Goal: Task Accomplishment & Management: Manage account settings

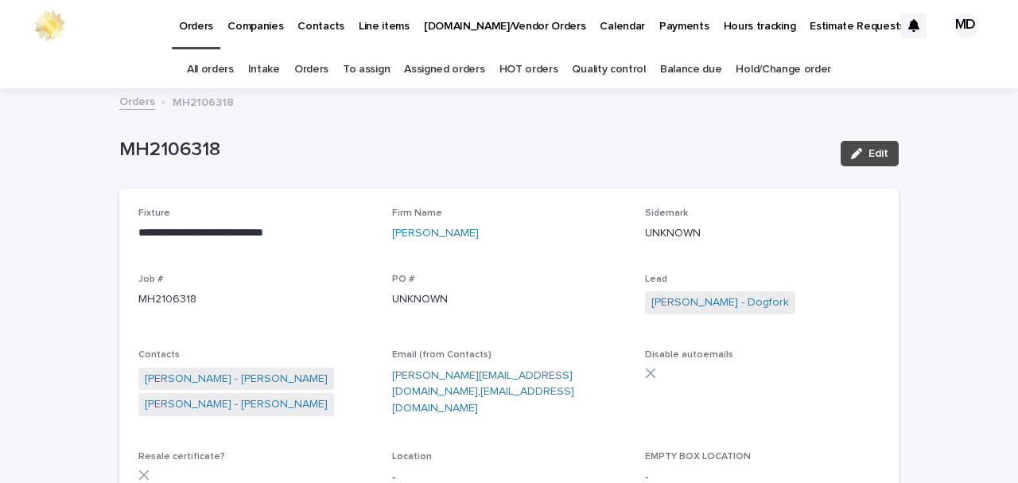
click at [320, 75] on link "Orders" at bounding box center [311, 69] width 34 height 37
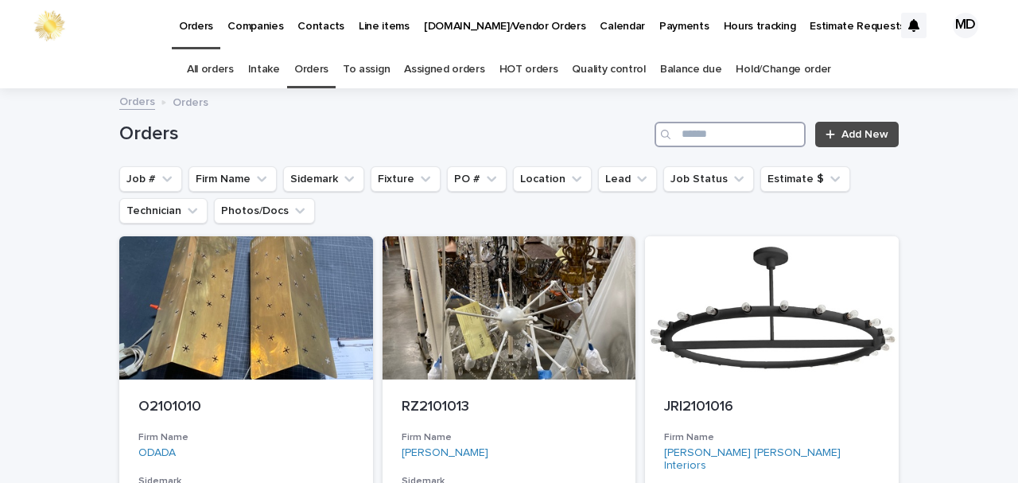
click at [775, 132] on input "Search" at bounding box center [729, 134] width 151 height 25
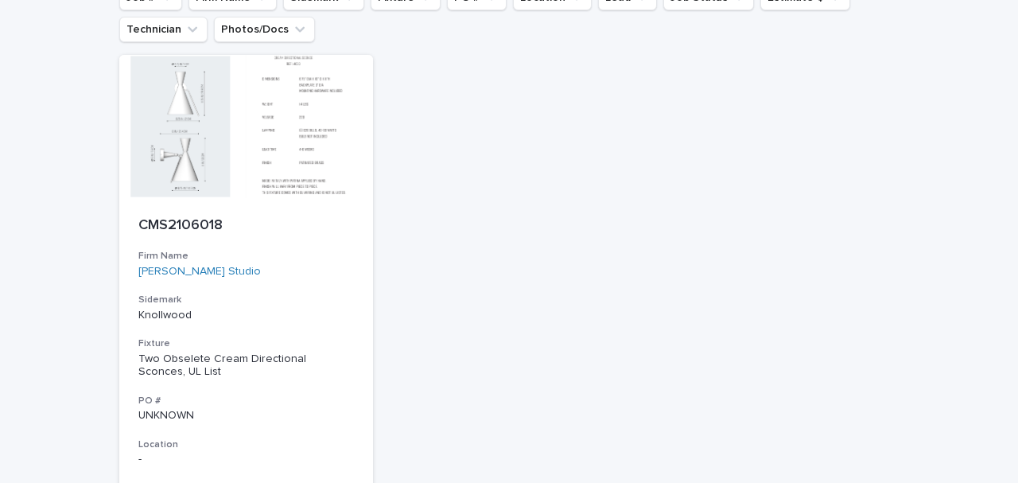
scroll to position [212, 0]
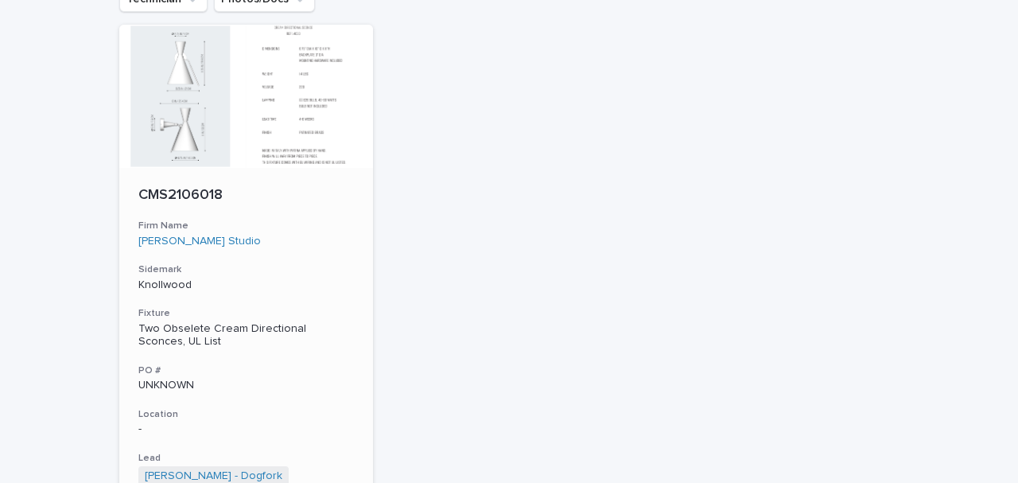
type input "****"
click at [162, 204] on p "CMS2106018" at bounding box center [245, 195] width 215 height 17
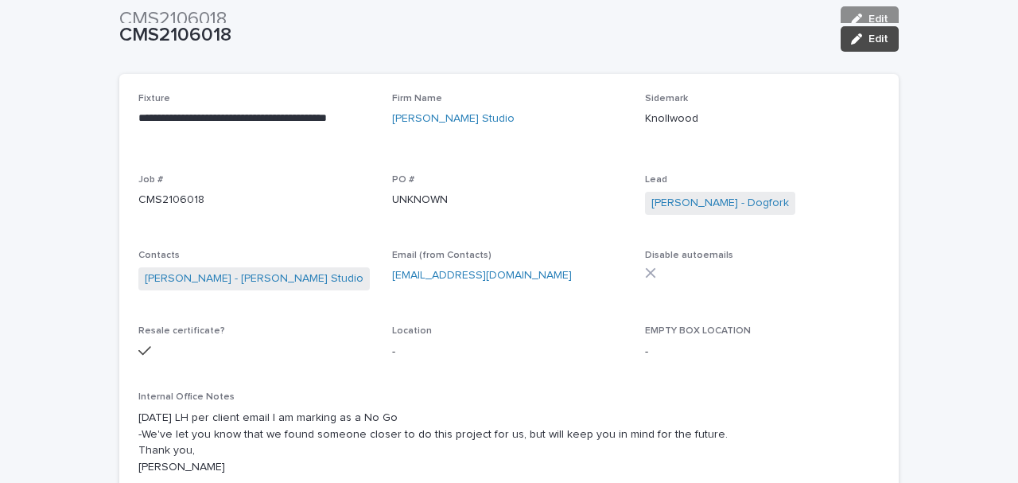
scroll to position [106, 0]
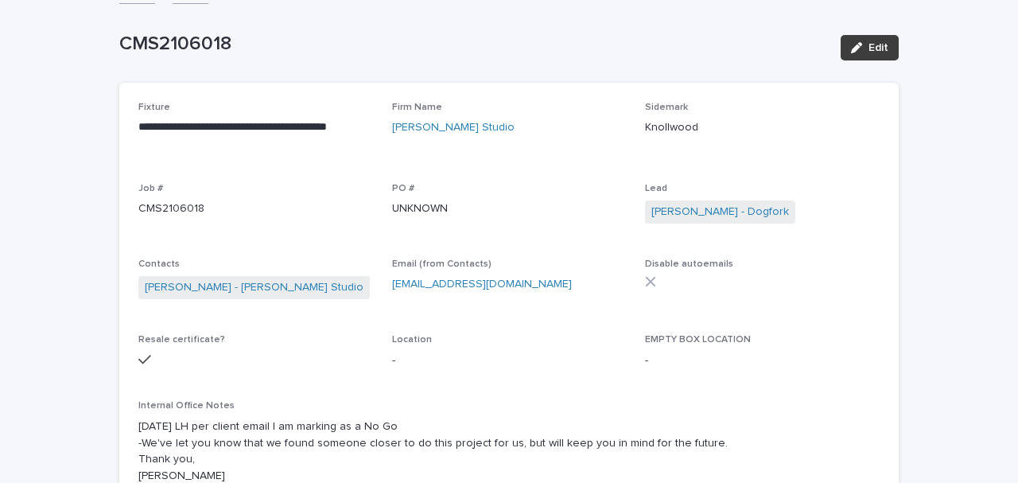
click at [873, 54] on button "Edit" at bounding box center [870, 47] width 58 height 25
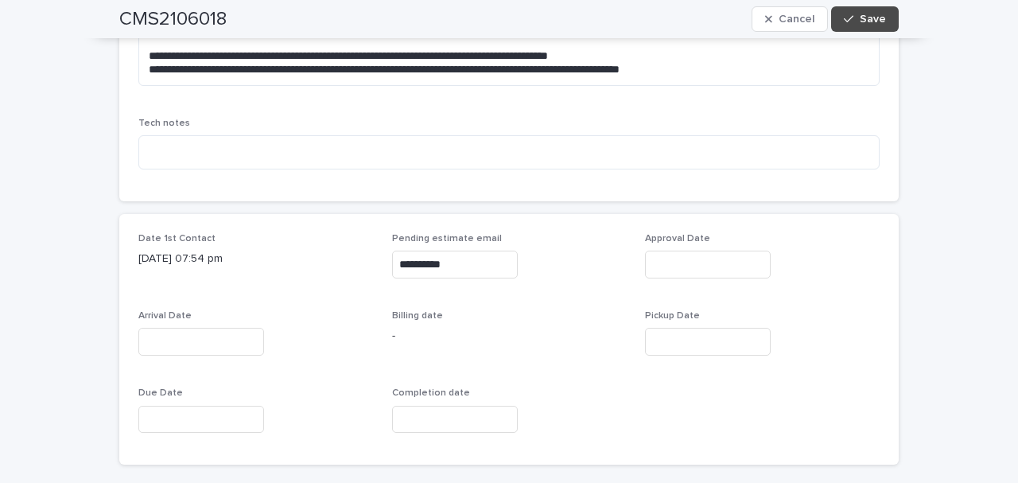
scroll to position [795, 0]
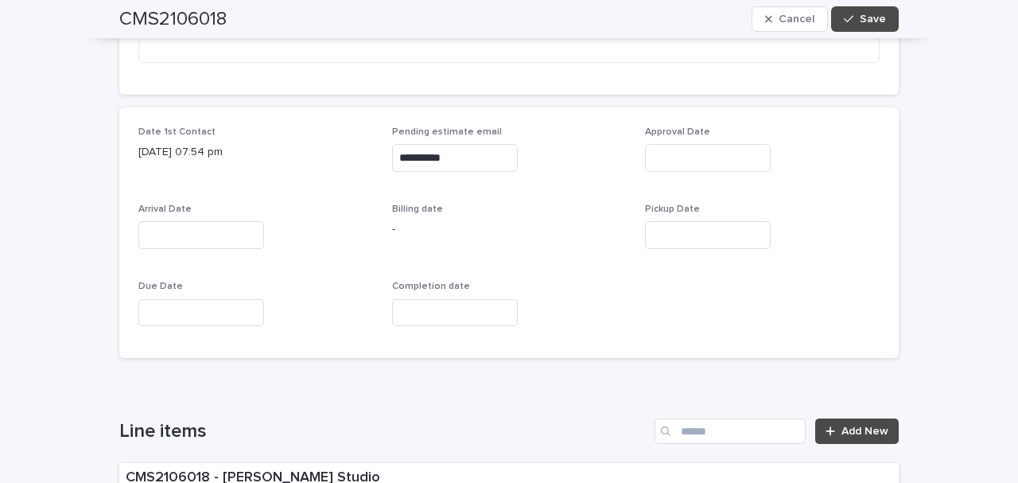
click at [697, 237] on input "text" at bounding box center [708, 235] width 126 height 28
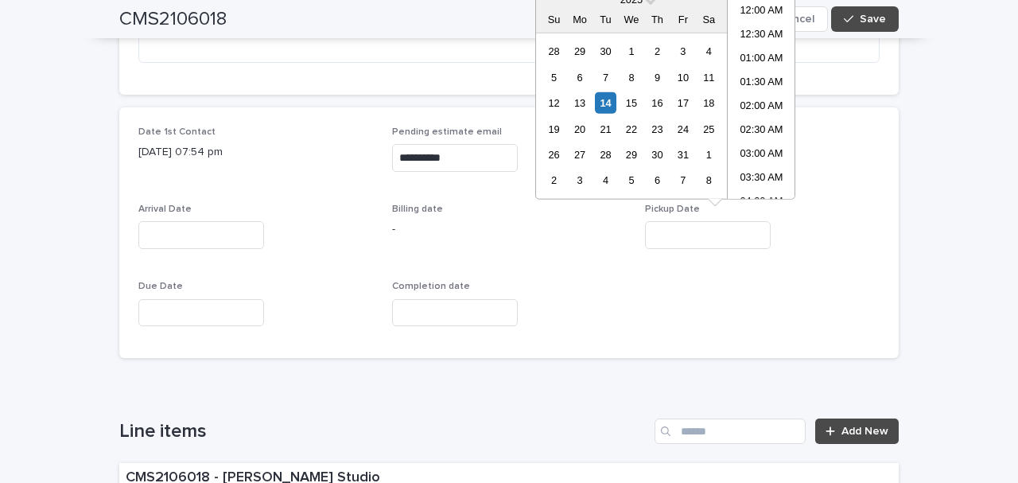
scroll to position [414, 0]
click at [614, 95] on div "14" at bounding box center [605, 102] width 21 height 21
type input "**********"
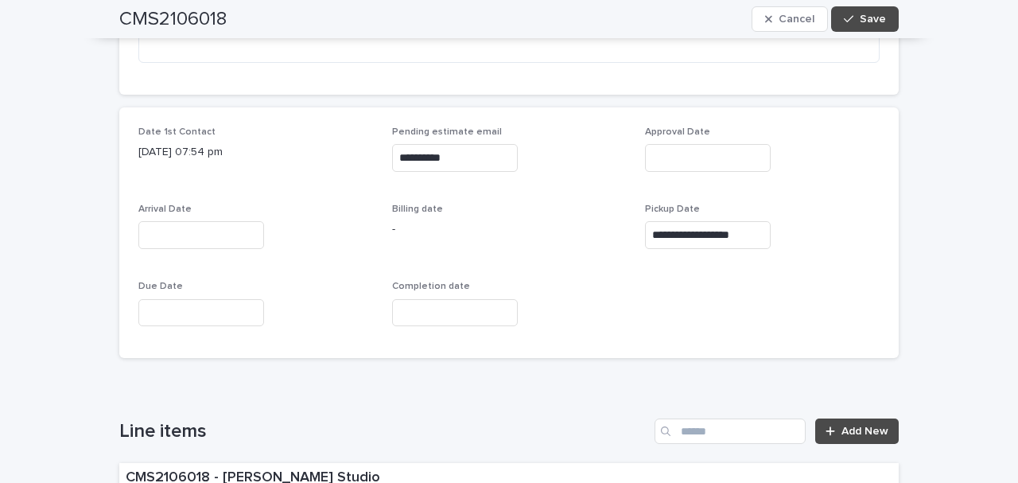
click at [894, 178] on div "**********" at bounding box center [508, 232] width 779 height 251
click at [857, 25] on button "Save" at bounding box center [865, 18] width 68 height 25
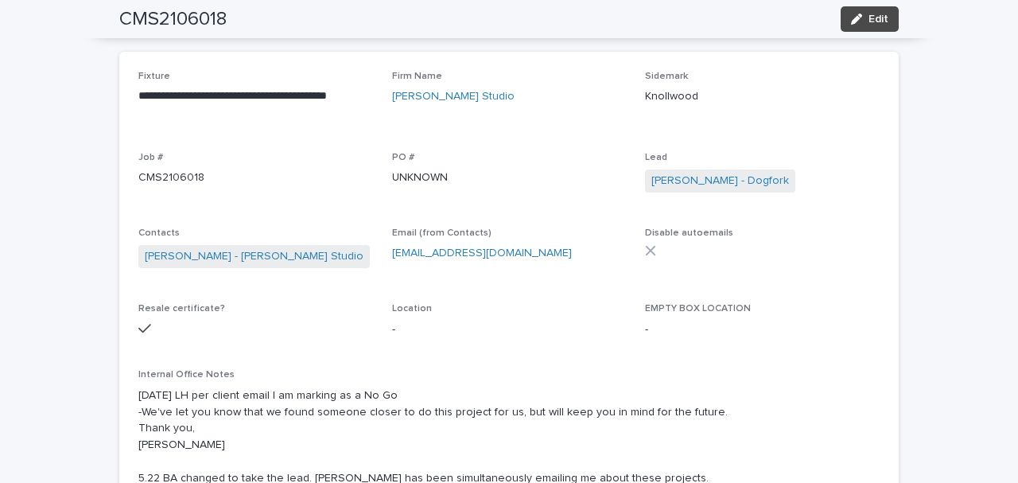
scroll to position [0, 0]
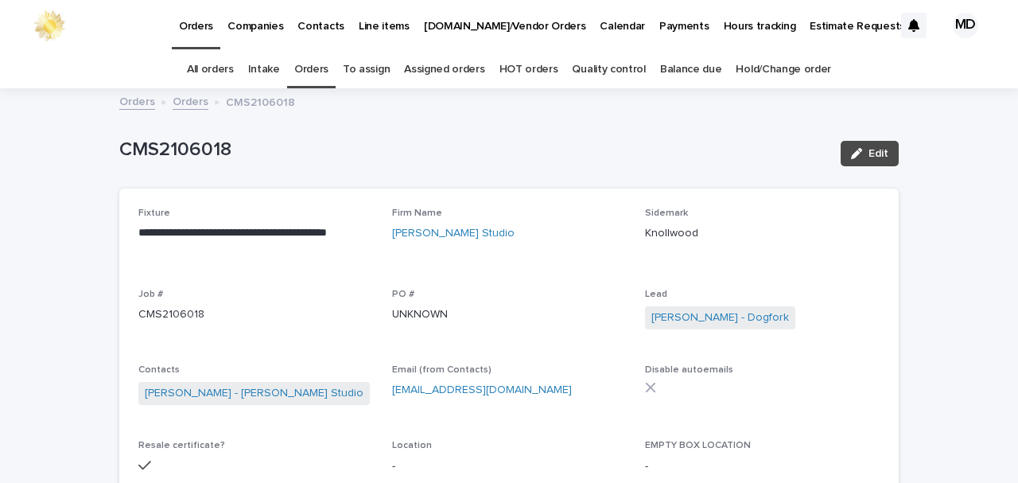
click at [410, 157] on p "CMS2106018" at bounding box center [473, 149] width 709 height 23
click at [328, 72] on link "Orders" at bounding box center [311, 69] width 34 height 37
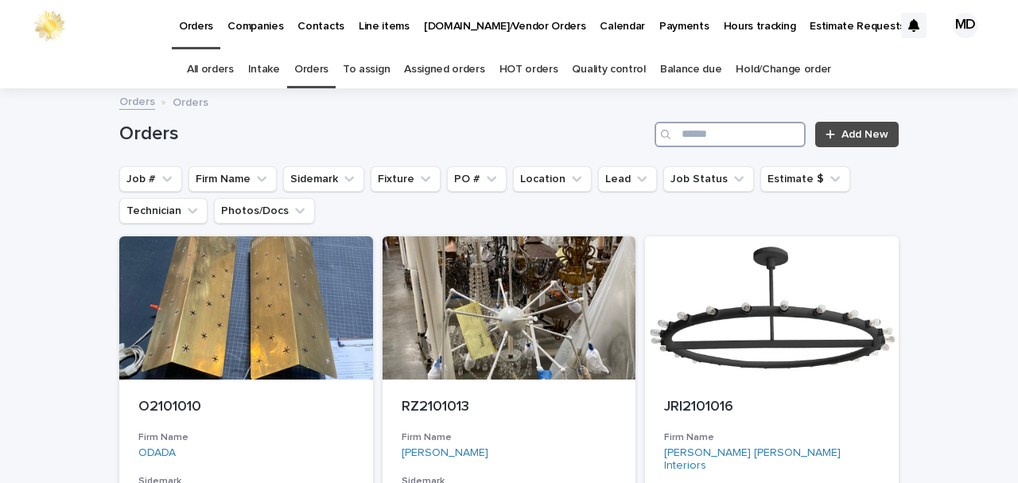
click at [743, 129] on input "Search" at bounding box center [729, 134] width 151 height 25
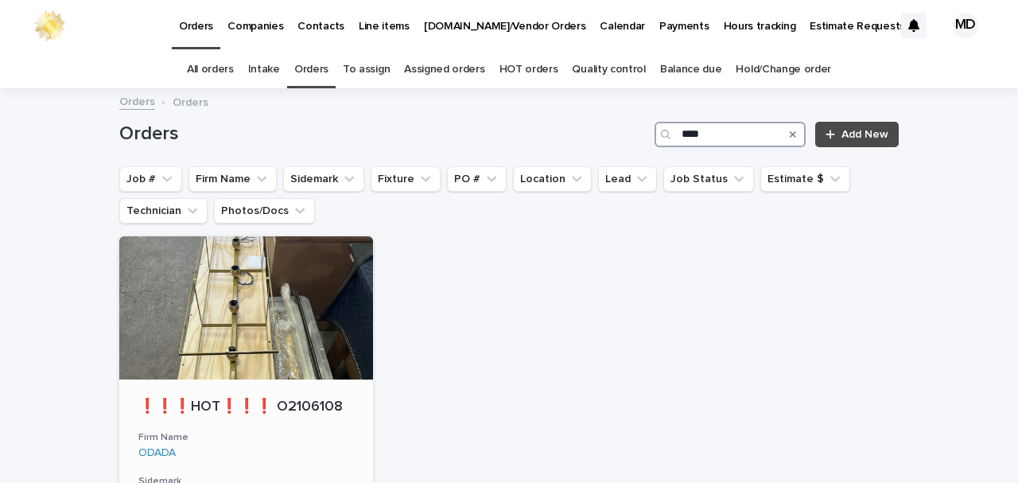
type input "****"
click at [185, 416] on p "❗❗❗HOT❗❗❗ O2106108" at bounding box center [245, 406] width 215 height 17
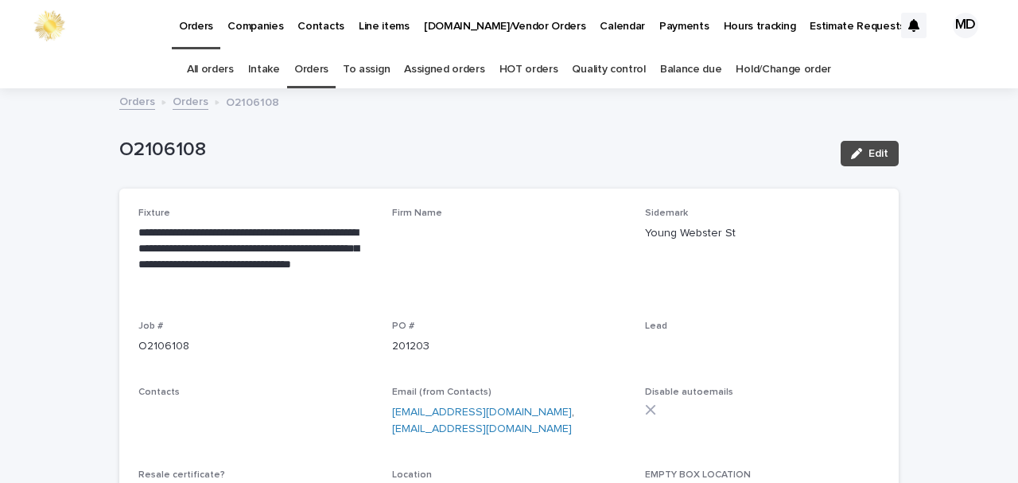
click at [883, 152] on span "Edit" at bounding box center [878, 153] width 20 height 11
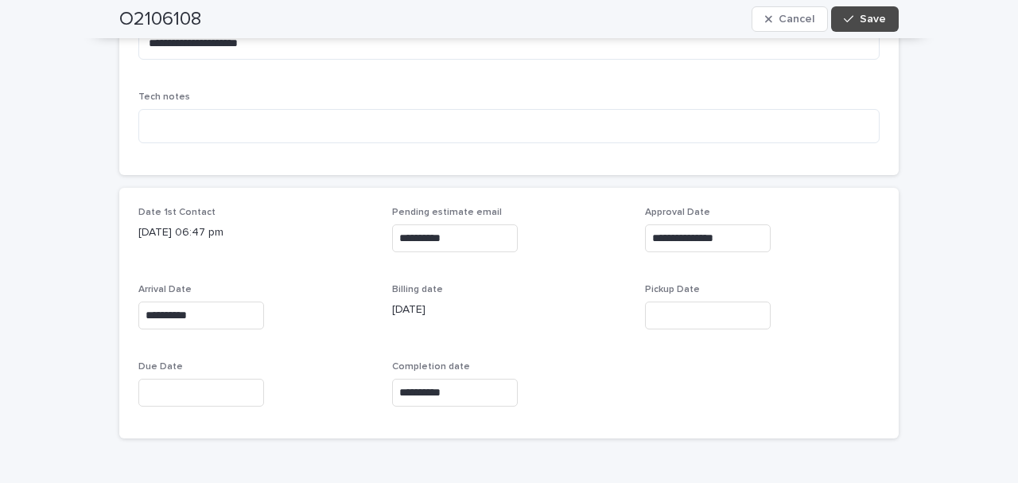
scroll to position [689, 0]
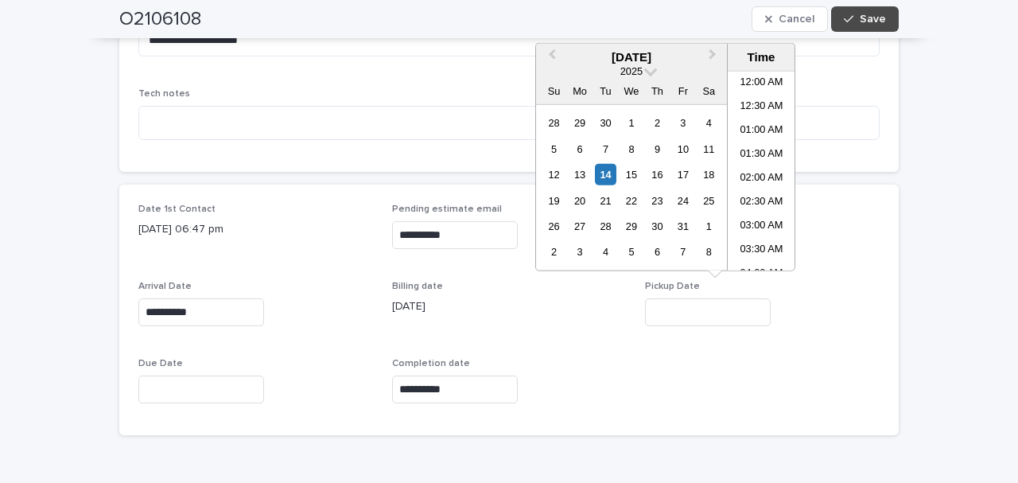
click at [670, 304] on input "text" at bounding box center [708, 312] width 126 height 28
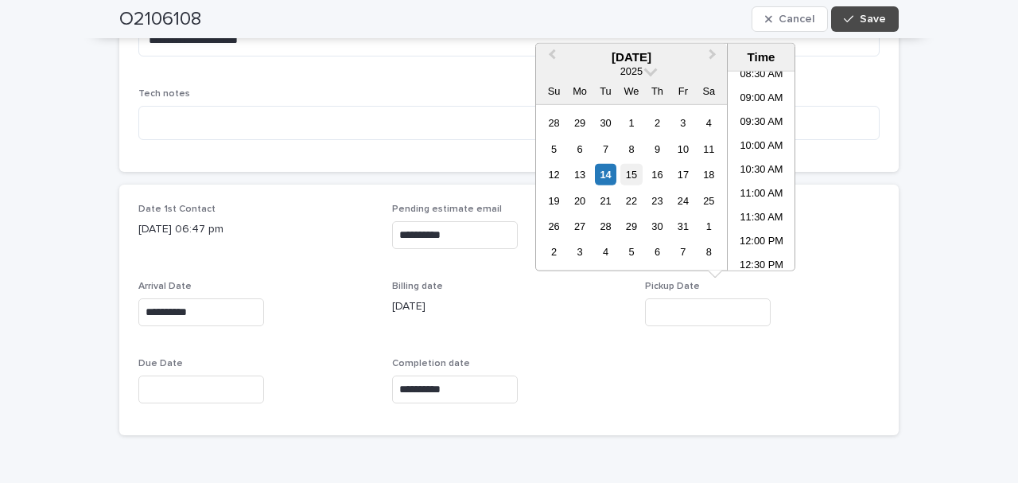
drag, startPoint x: 612, startPoint y: 169, endPoint x: 631, endPoint y: 178, distance: 21.3
click at [615, 172] on div "14" at bounding box center [605, 174] width 21 height 21
type input "**********"
click at [867, 240] on div "**********" at bounding box center [762, 235] width 235 height 28
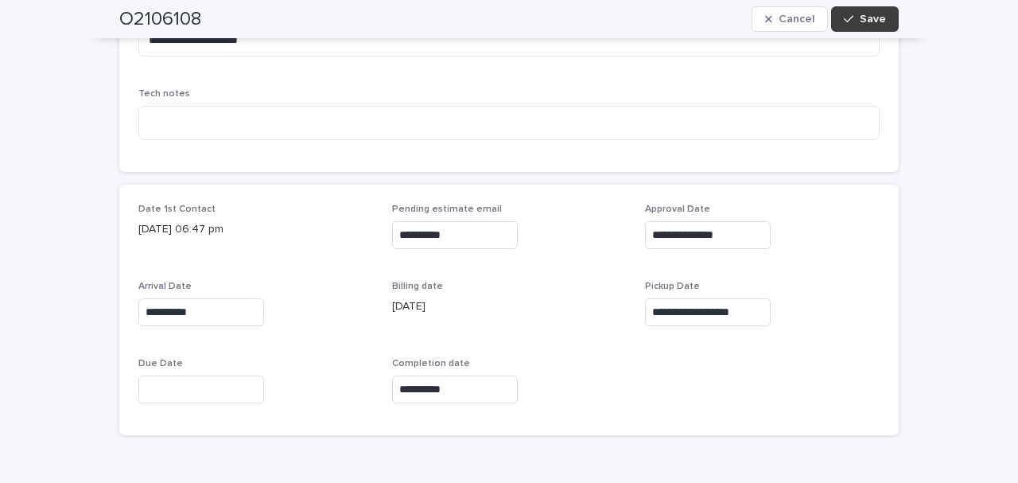
click at [860, 19] on span "Save" at bounding box center [873, 19] width 26 height 11
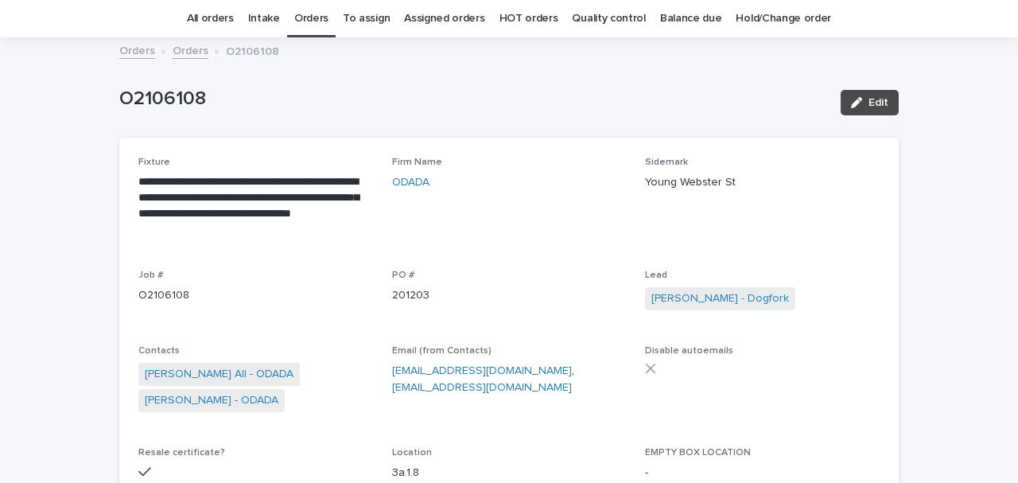
scroll to position [0, 0]
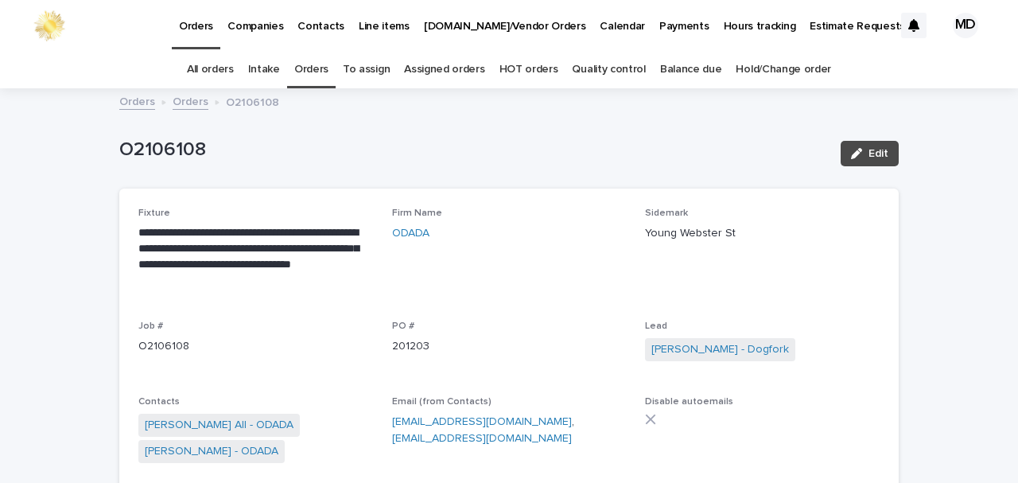
click at [324, 77] on link "Orders" at bounding box center [311, 69] width 34 height 37
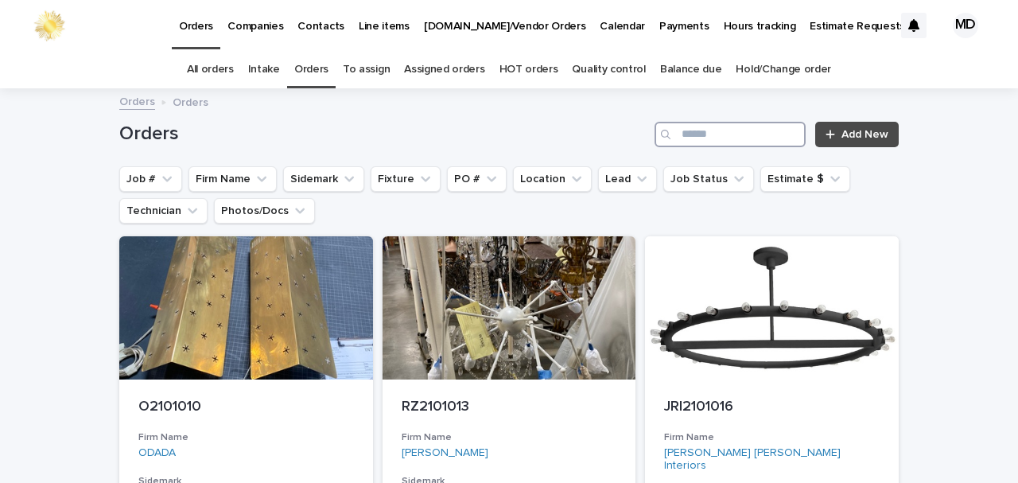
click at [700, 135] on input "Search" at bounding box center [729, 134] width 151 height 25
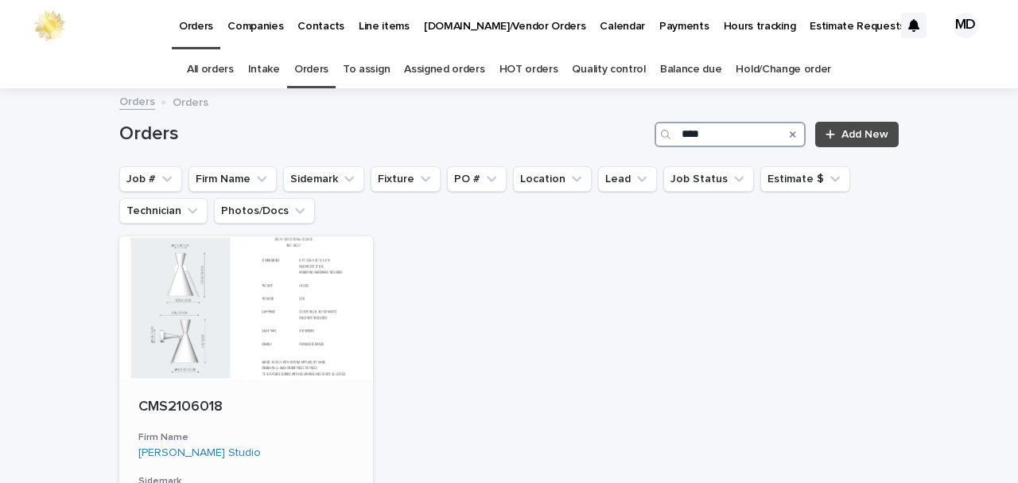
type input "****"
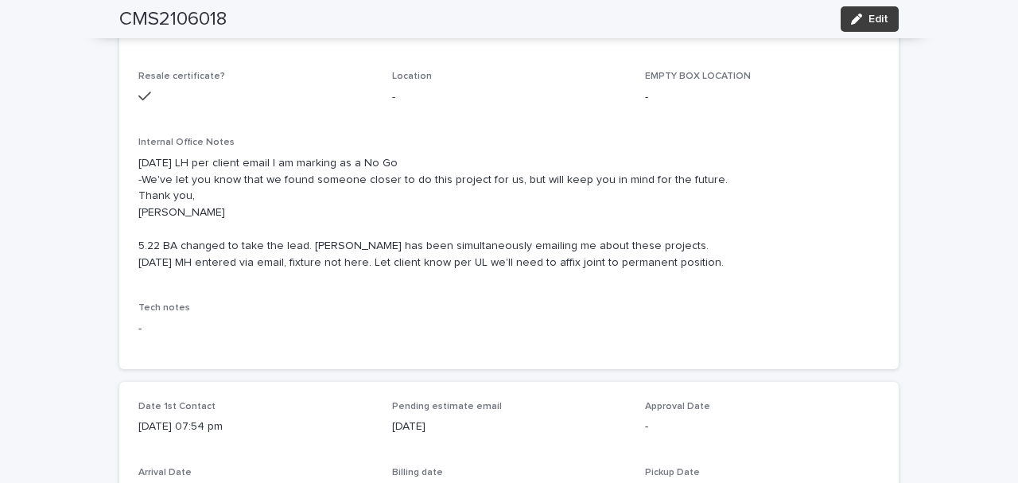
click at [872, 22] on span "Edit" at bounding box center [878, 19] width 20 height 11
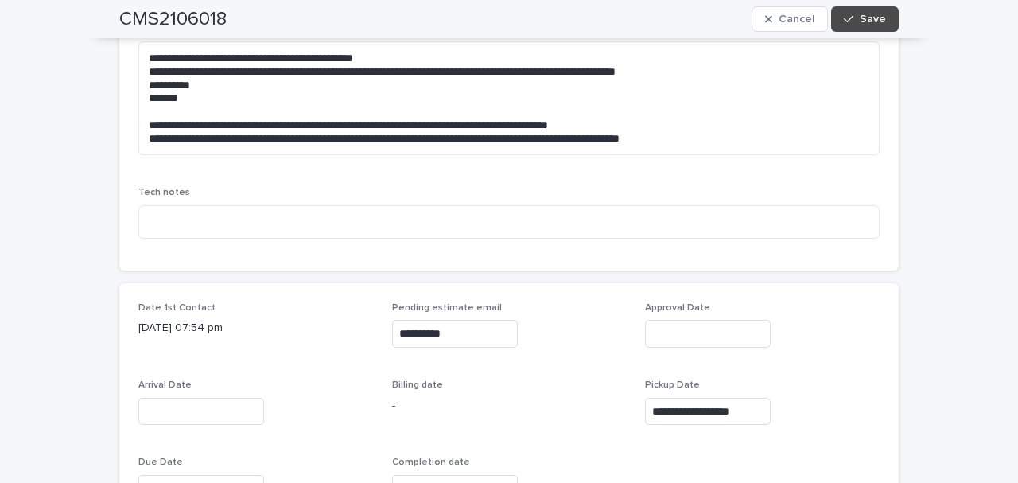
scroll to position [634, 0]
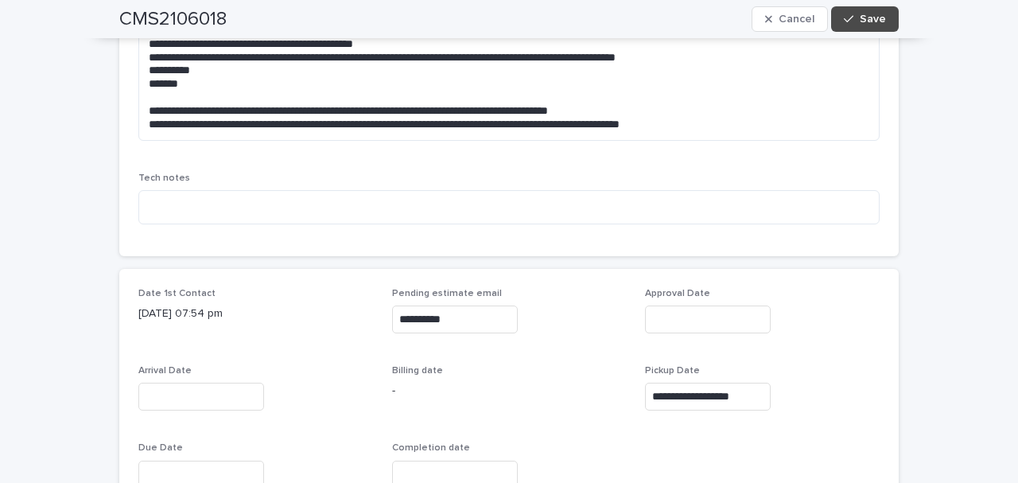
drag, startPoint x: 722, startPoint y: 410, endPoint x: 725, endPoint y: 398, distance: 12.3
click at [724, 404] on div "**********" at bounding box center [762, 394] width 235 height 58
click at [725, 398] on input "**********" at bounding box center [708, 396] width 126 height 28
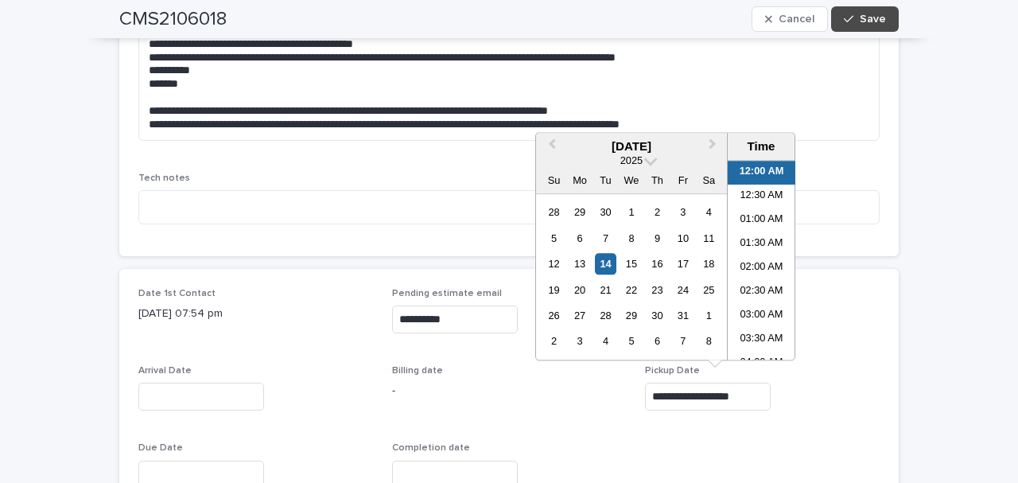
drag, startPoint x: 617, startPoint y: 386, endPoint x: 571, endPoint y: 385, distance: 46.1
click at [571, 385] on div "**********" at bounding box center [508, 394] width 741 height 213
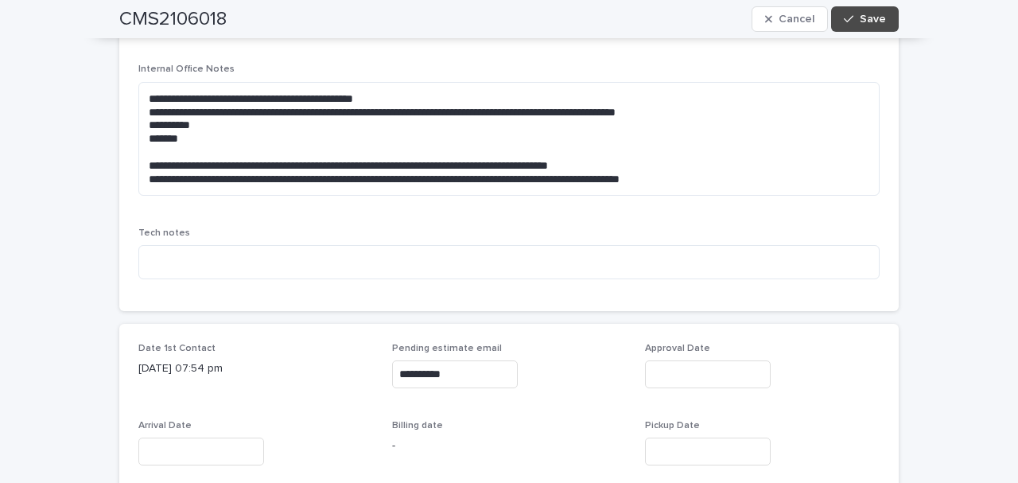
scroll to position [475, 0]
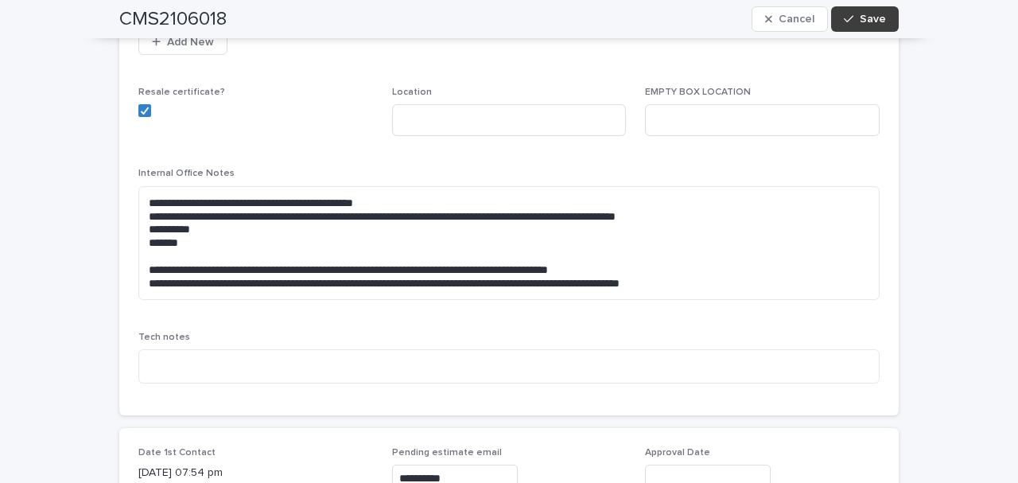
click at [877, 14] on span "Save" at bounding box center [873, 19] width 26 height 11
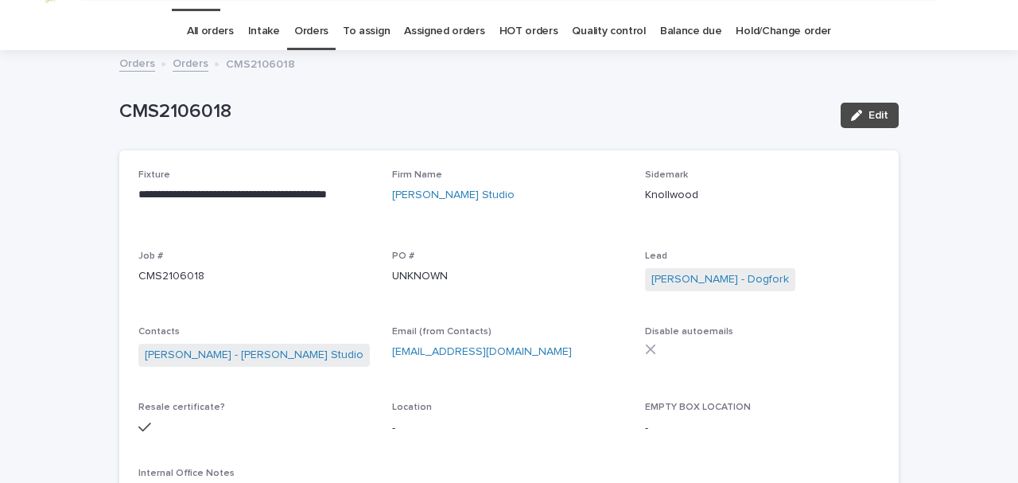
scroll to position [0, 0]
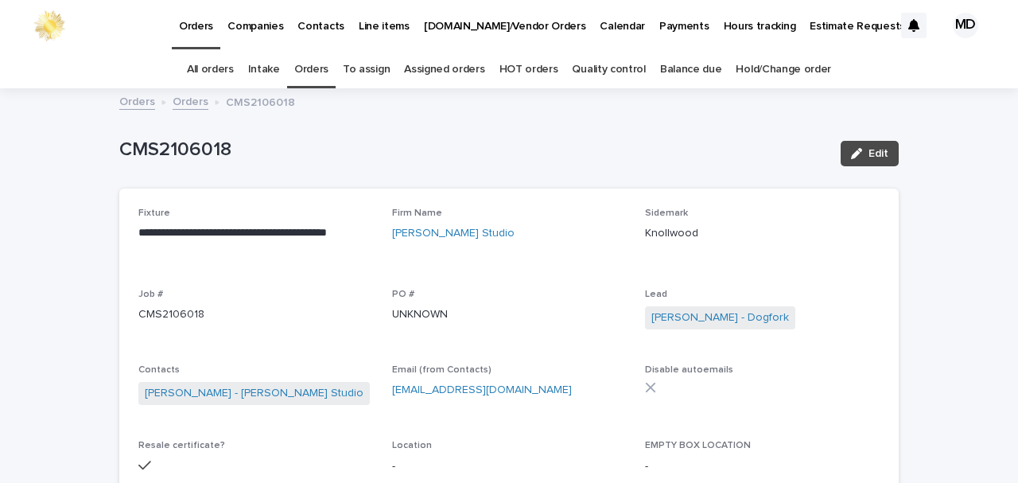
click at [310, 68] on link "Orders" at bounding box center [311, 69] width 34 height 37
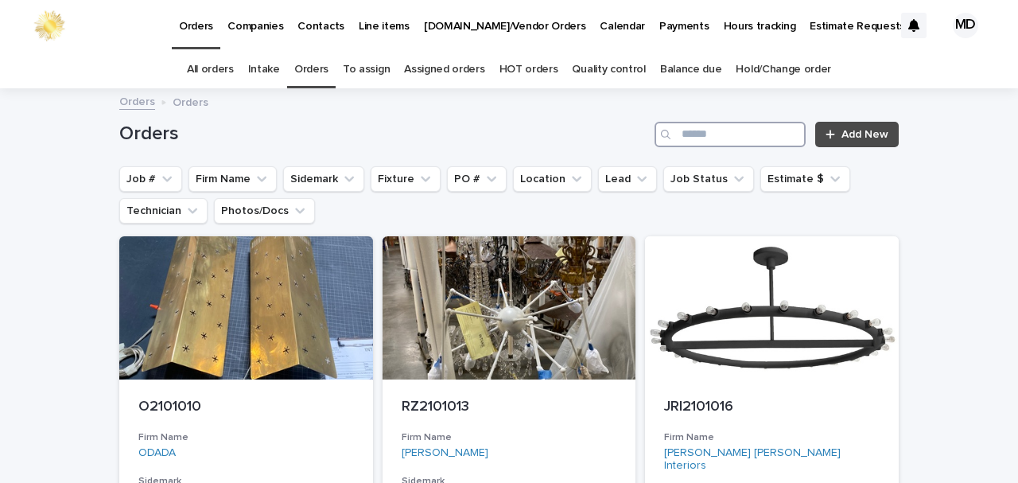
click at [691, 135] on input "Search" at bounding box center [729, 134] width 151 height 25
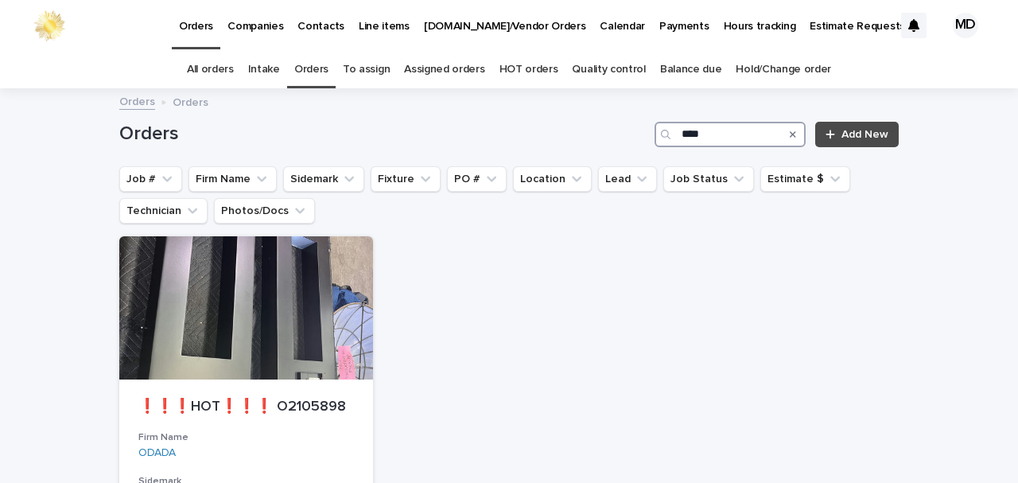
type input "****"
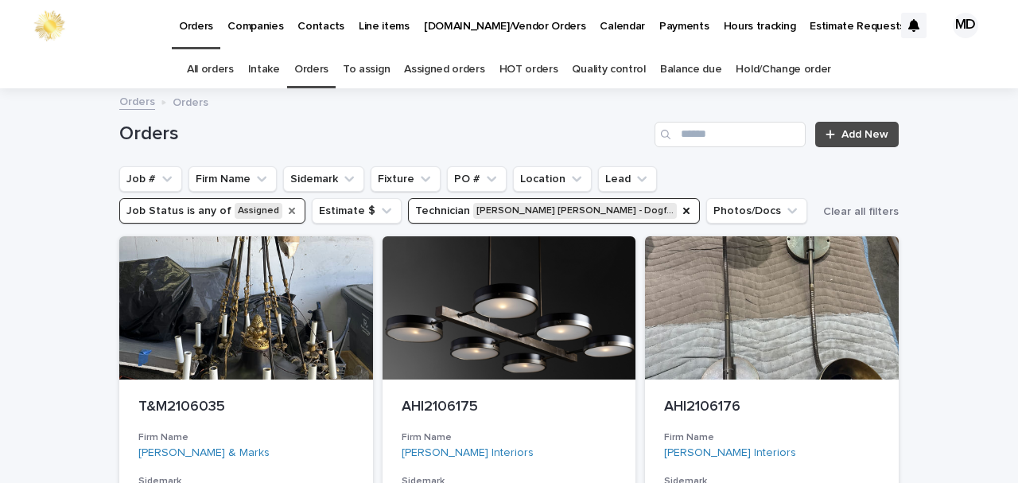
click at [289, 210] on icon "Job Status" at bounding box center [292, 211] width 6 height 6
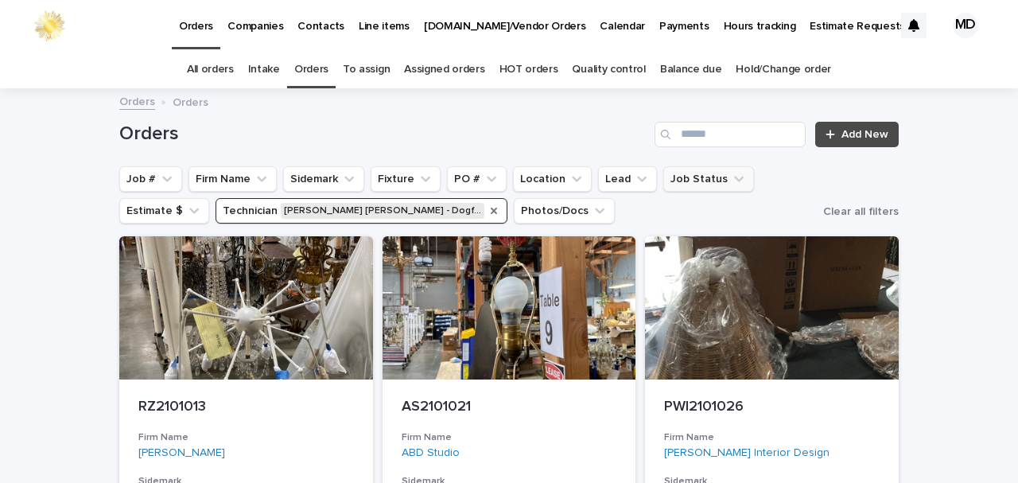
drag, startPoint x: 435, startPoint y: 210, endPoint x: 389, endPoint y: 197, distance: 47.8
click at [487, 208] on icon "Technician" at bounding box center [493, 210] width 13 height 13
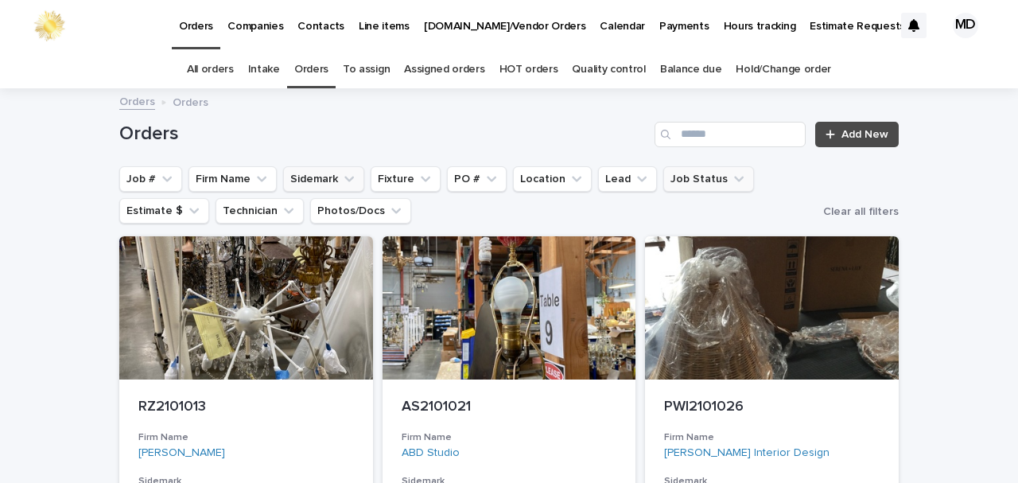
click at [312, 181] on button "Sidemark" at bounding box center [323, 178] width 81 height 25
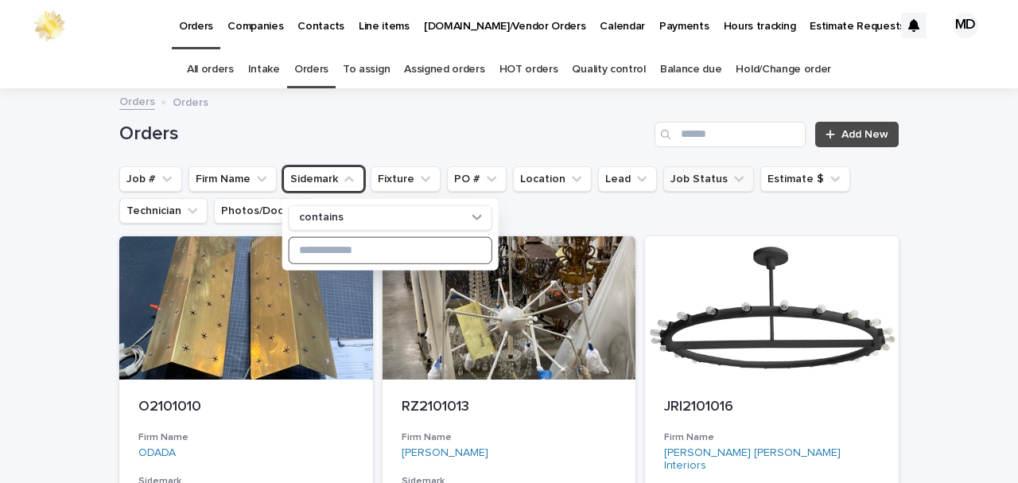
click at [388, 251] on input at bounding box center [390, 249] width 202 height 25
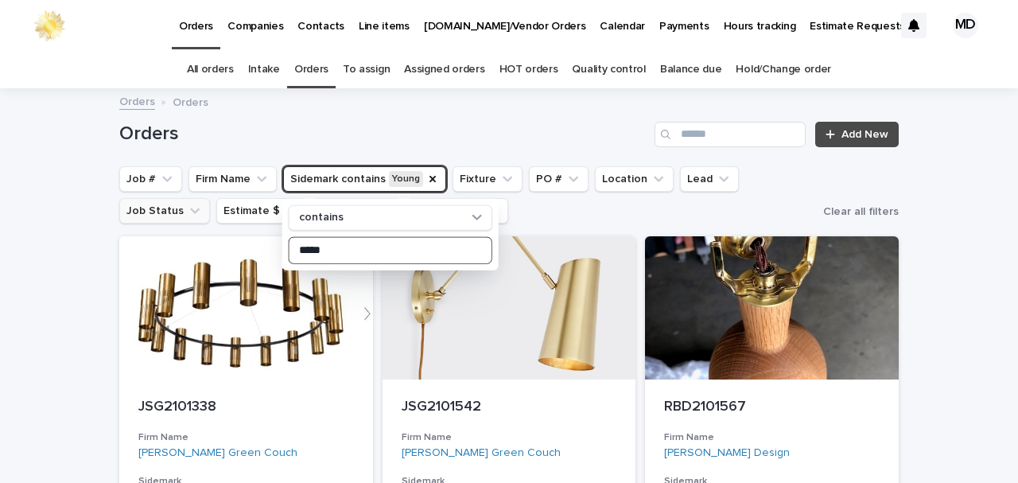
type input "*****"
click at [451, 122] on div "Orders Add New" at bounding box center [508, 134] width 779 height 25
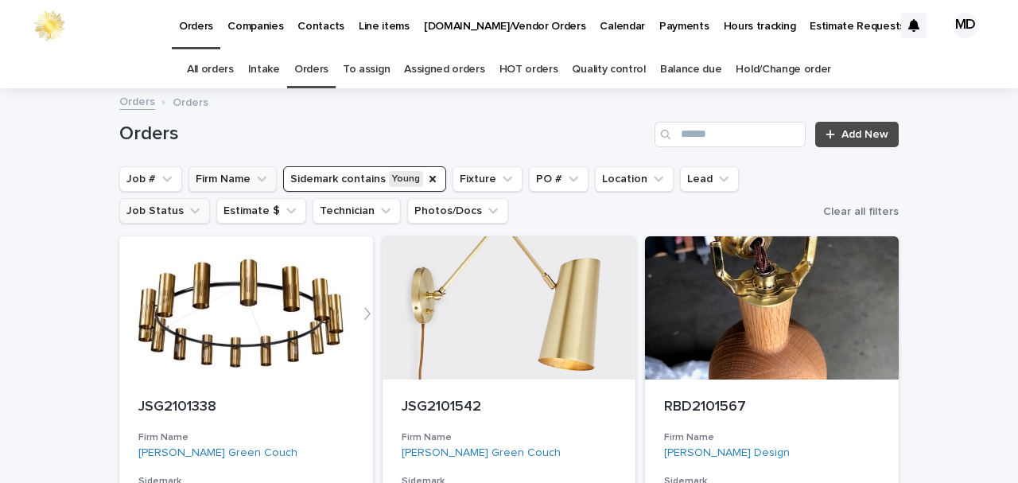
click at [239, 180] on button "Firm Name" at bounding box center [232, 178] width 88 height 25
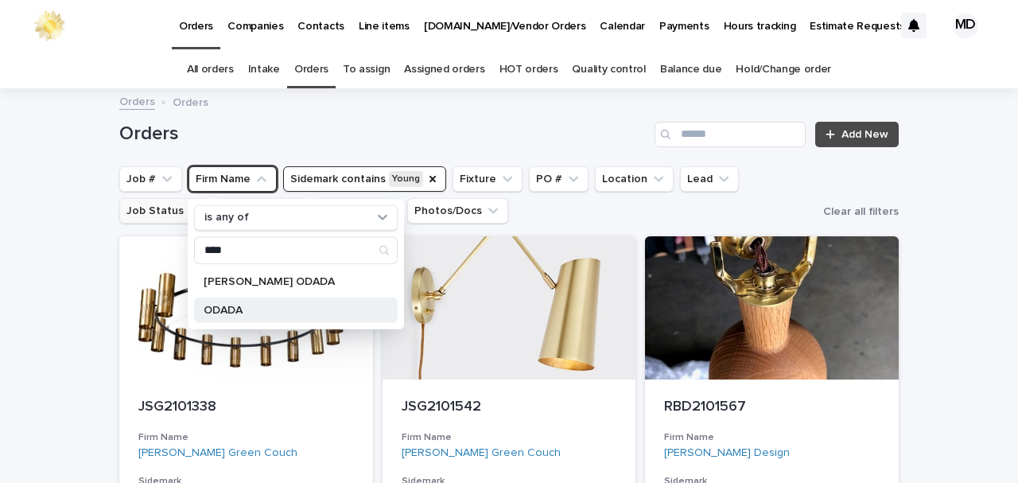
type input "****"
drag, startPoint x: 224, startPoint y: 307, endPoint x: 238, endPoint y: 296, distance: 17.5
click at [224, 307] on p "ODADA" at bounding box center [288, 309] width 169 height 11
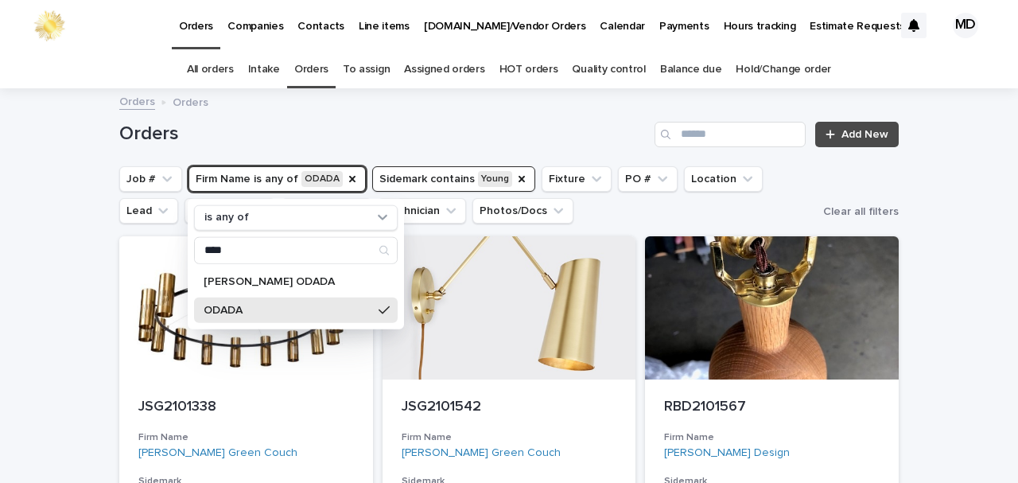
click at [444, 145] on h1 "Orders" at bounding box center [383, 133] width 529 height 23
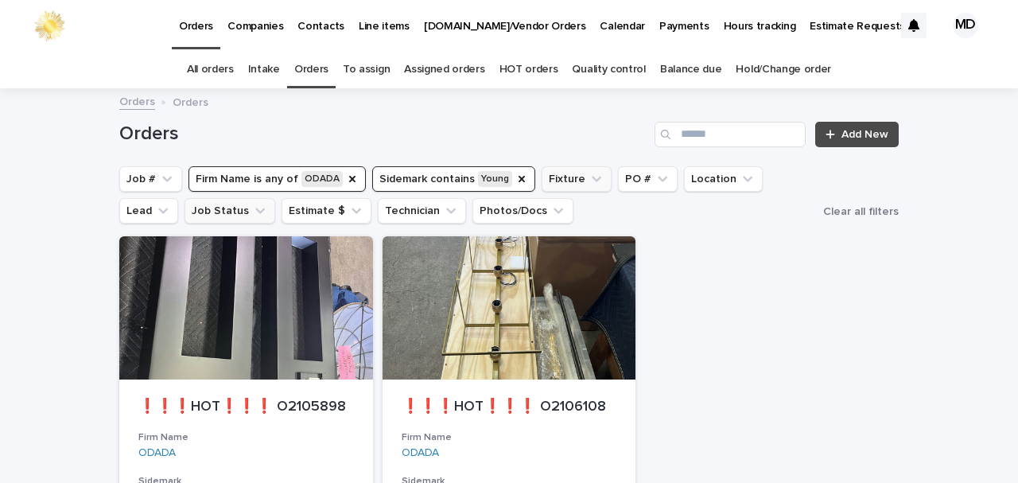
click at [515, 183] on icon "Sidemark" at bounding box center [521, 179] width 13 height 13
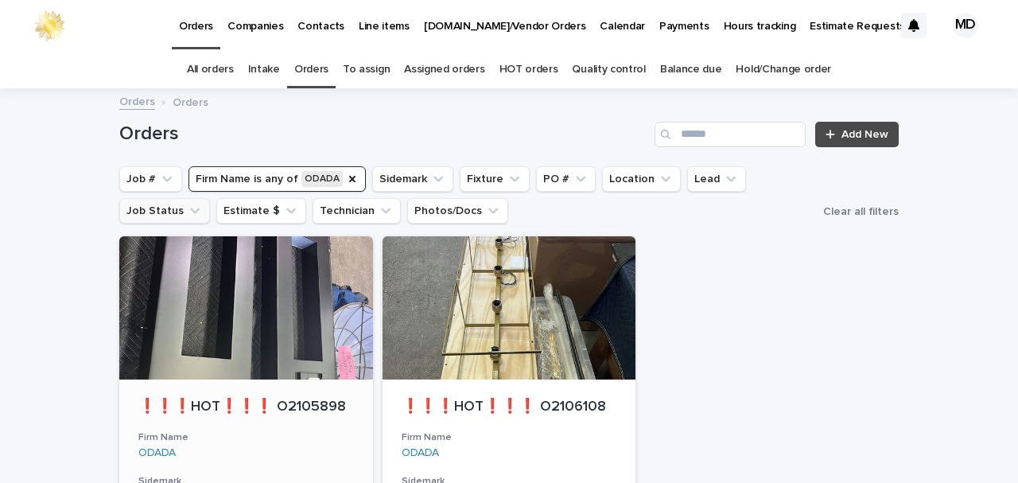
click at [229, 299] on div at bounding box center [246, 307] width 254 height 143
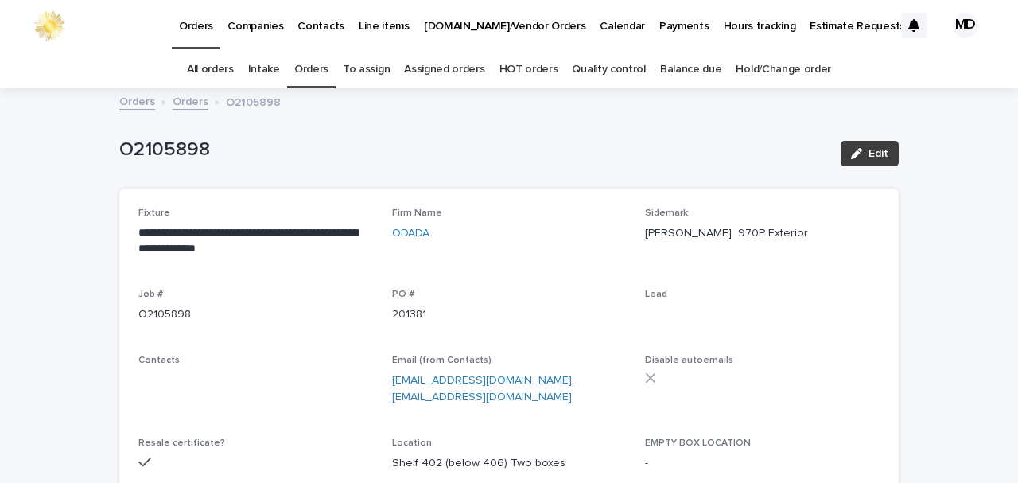
click at [873, 148] on span "Edit" at bounding box center [878, 153] width 20 height 11
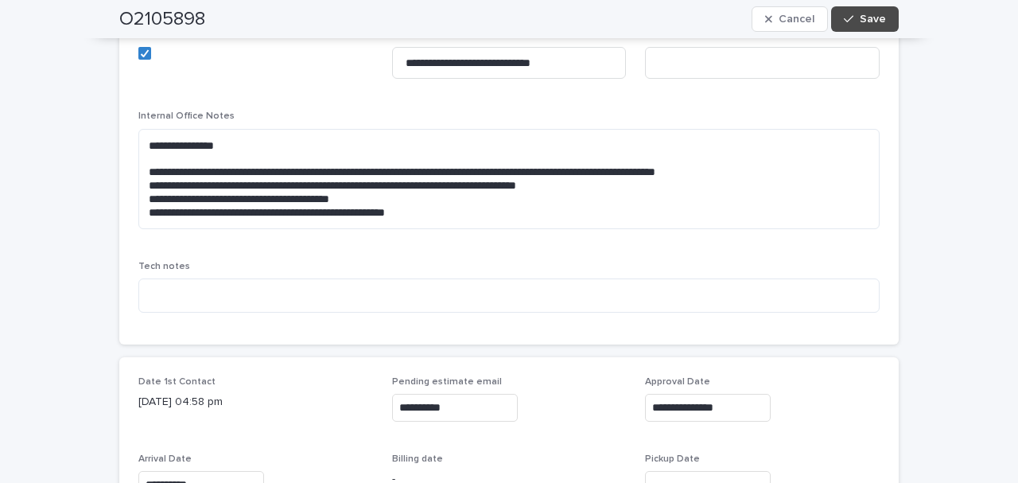
scroll to position [689, 0]
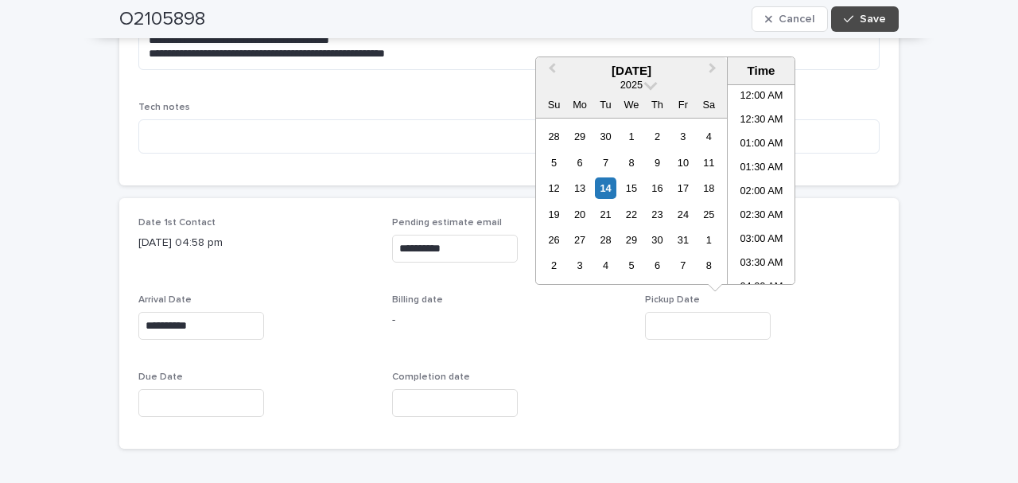
click at [703, 324] on input "text" at bounding box center [708, 326] width 126 height 28
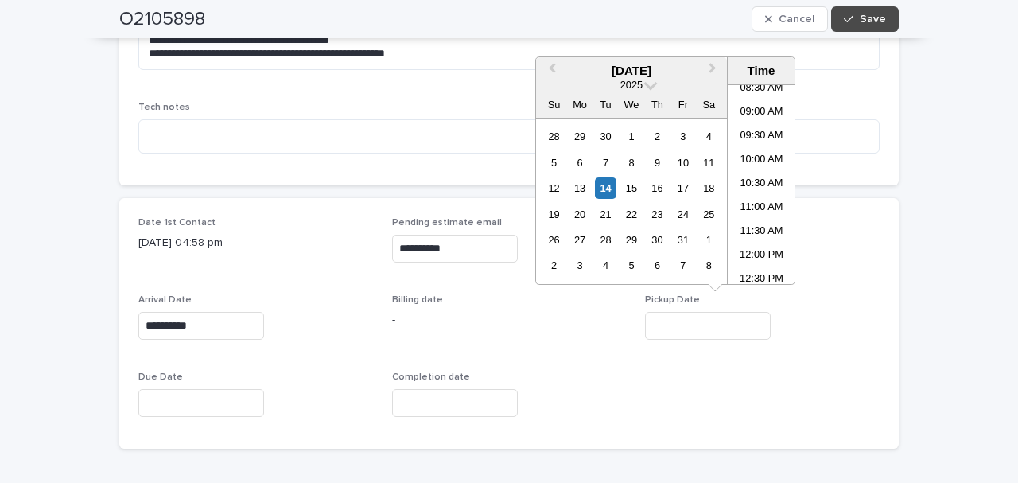
drag, startPoint x: 604, startPoint y: 192, endPoint x: 841, endPoint y: 280, distance: 252.6
click at [608, 193] on div "14" at bounding box center [605, 187] width 21 height 21
type input "**********"
click at [852, 294] on p "Pickup Date" at bounding box center [762, 299] width 235 height 11
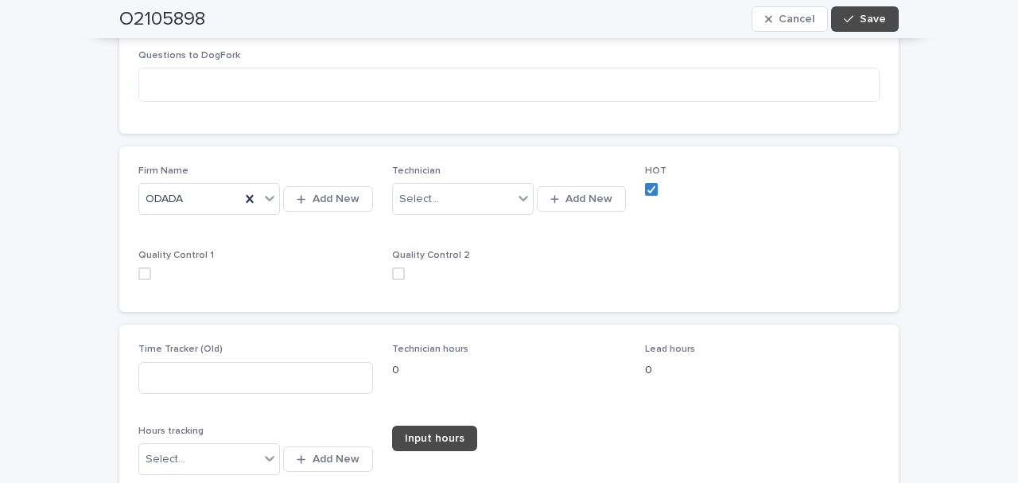
scroll to position [2650, 0]
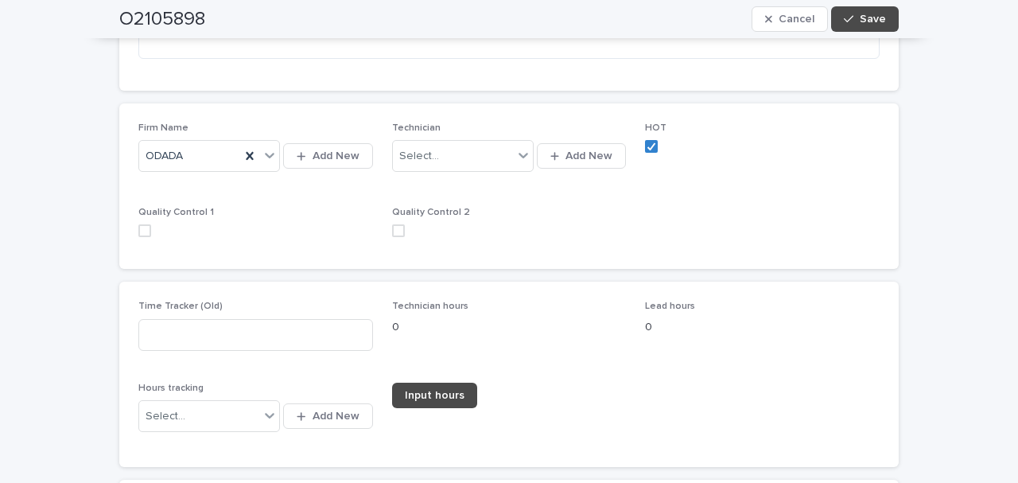
click at [502, 194] on div "Firm Name ODADA Add New Technician Select... Add New HOT Quality Control 1 Qual…" at bounding box center [508, 186] width 741 height 128
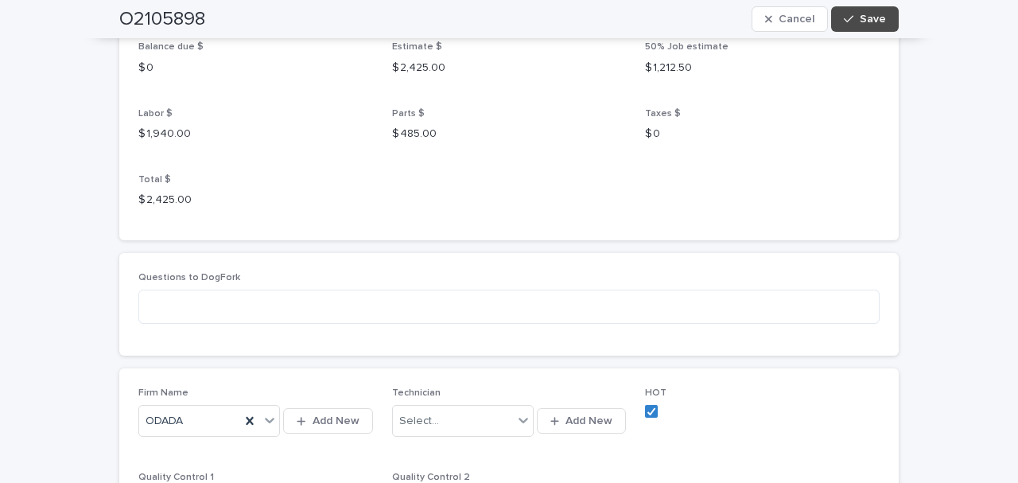
scroll to position [2014, 0]
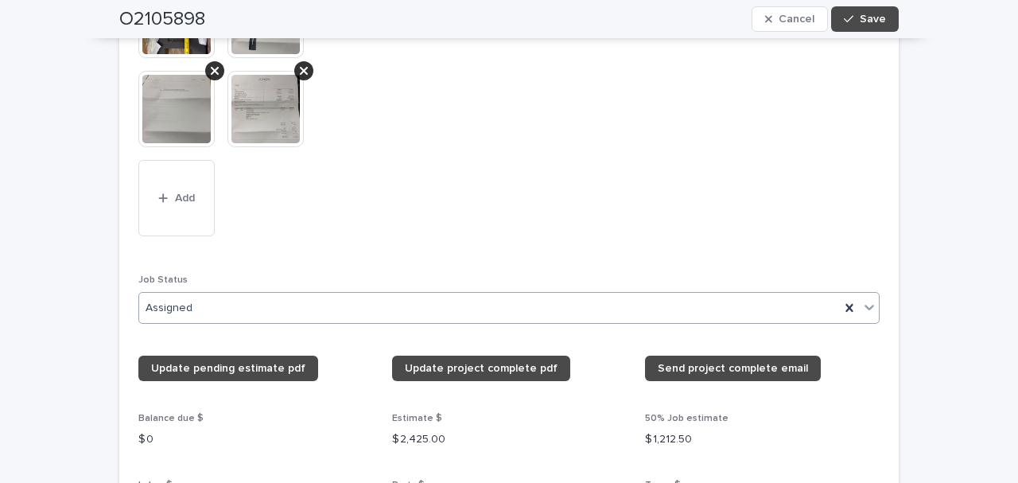
click at [242, 295] on div "Assigned" at bounding box center [489, 308] width 701 height 26
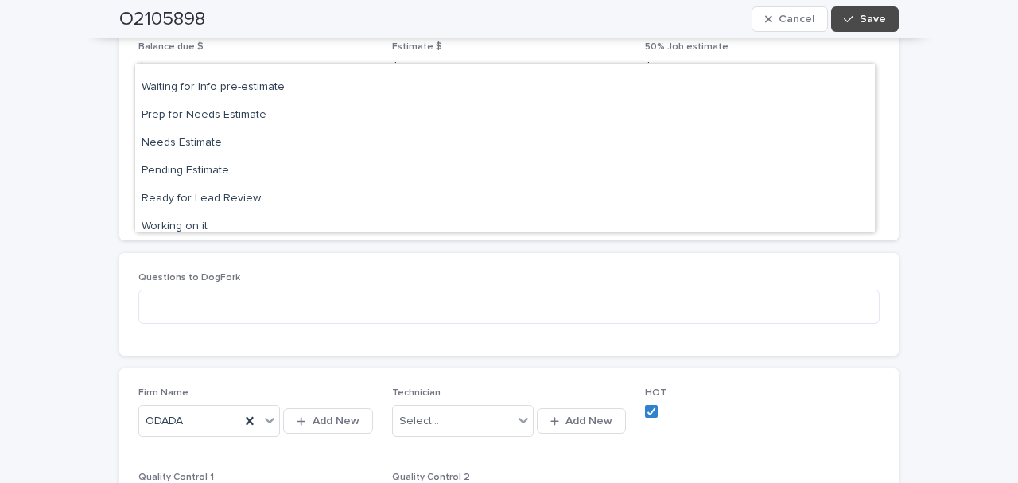
scroll to position [0, 0]
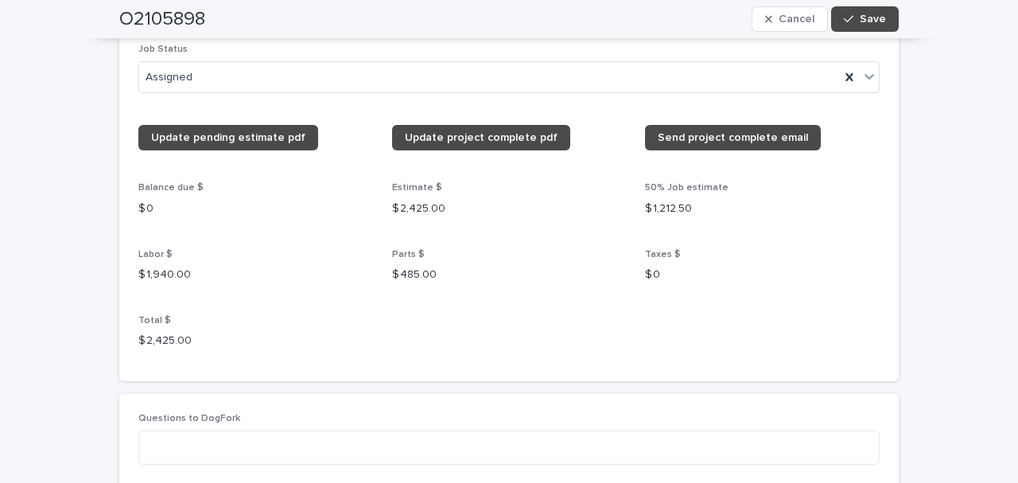
scroll to position [2227, 0]
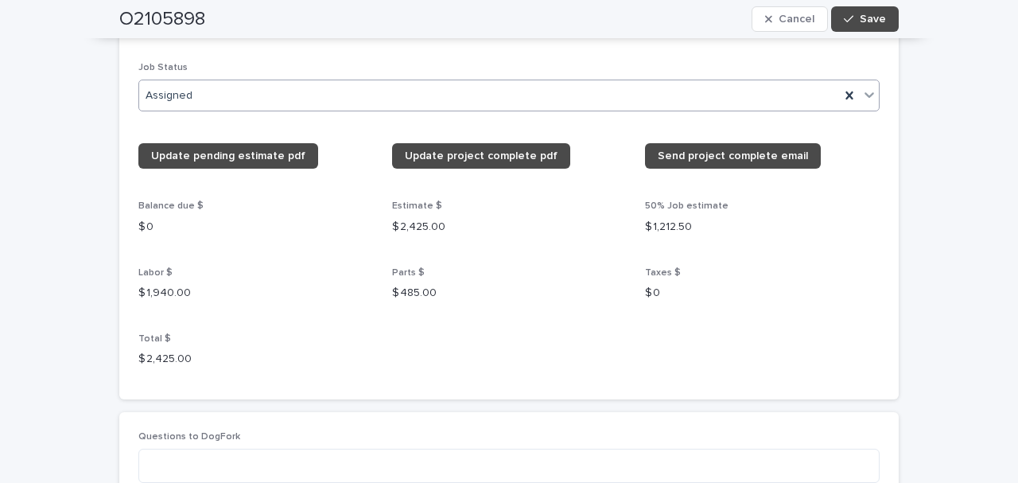
click at [246, 94] on div "Assigned" at bounding box center [489, 96] width 701 height 26
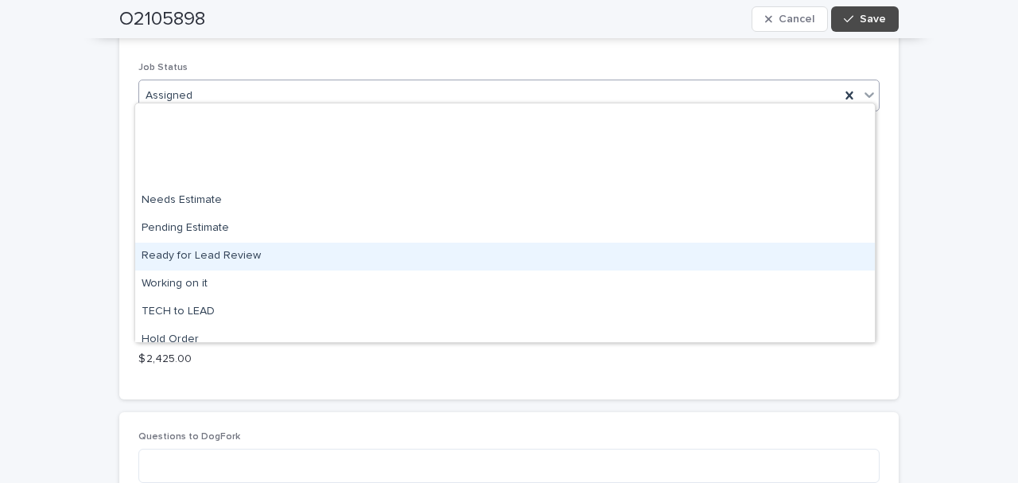
scroll to position [151, 0]
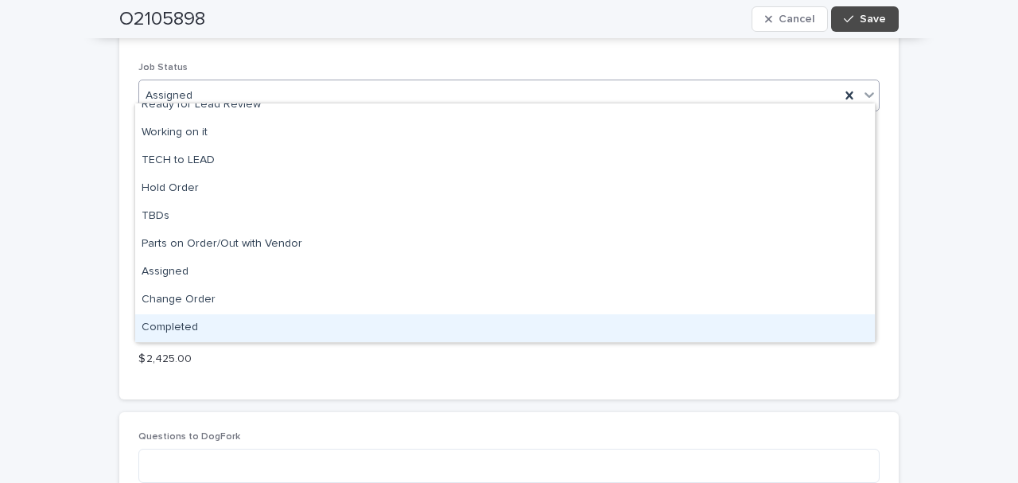
click at [209, 328] on div "Completed" at bounding box center [505, 328] width 740 height 28
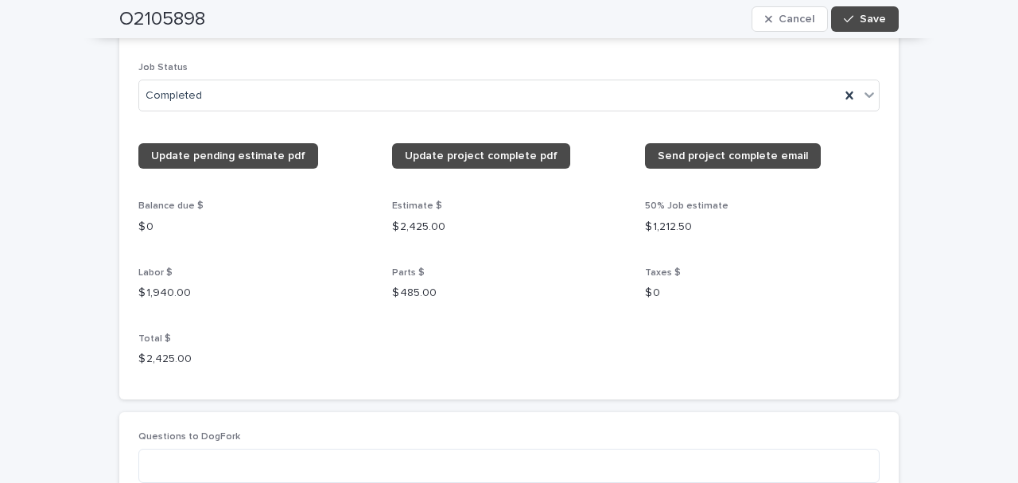
click at [337, 204] on div "Balance due $ $ 0" at bounding box center [255, 223] width 235 height 47
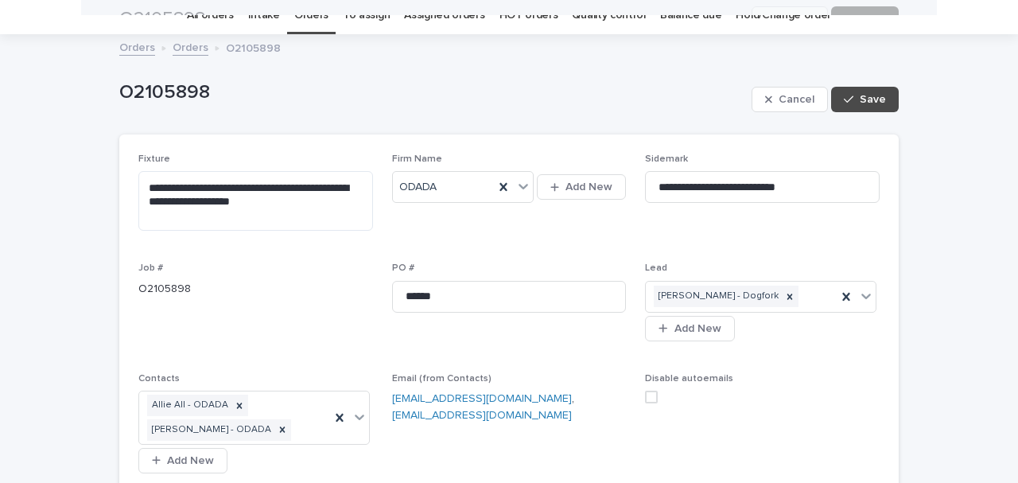
scroll to position [52, 0]
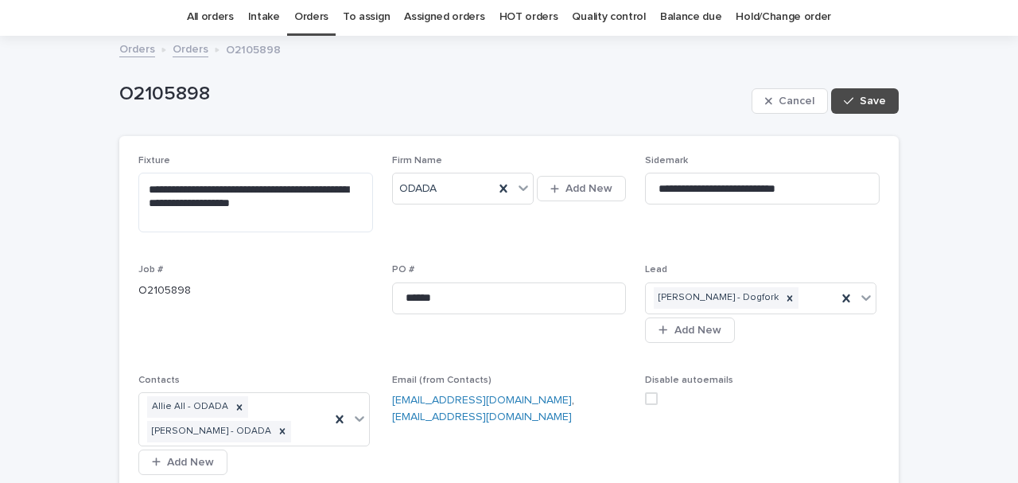
click at [646, 392] on span at bounding box center [651, 398] width 13 height 13
click at [790, 396] on label at bounding box center [762, 398] width 235 height 13
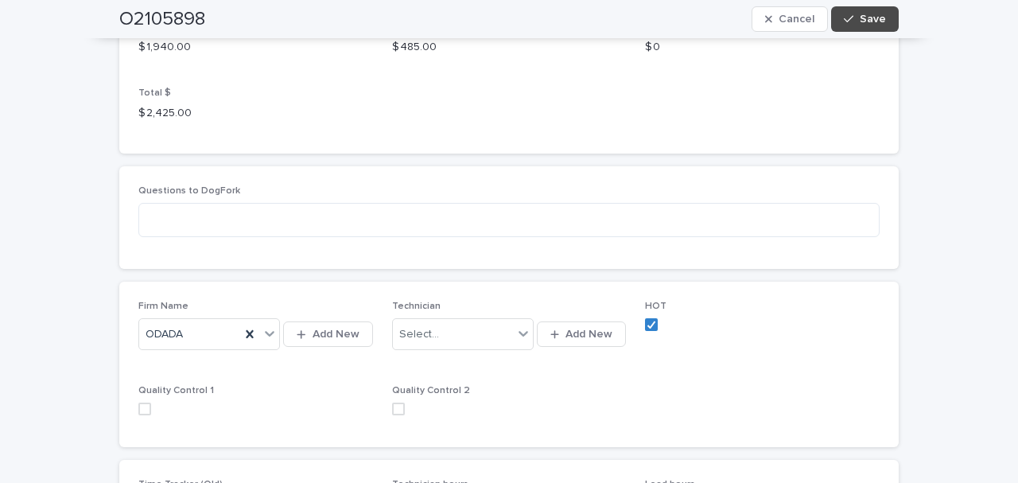
scroll to position [2545, 0]
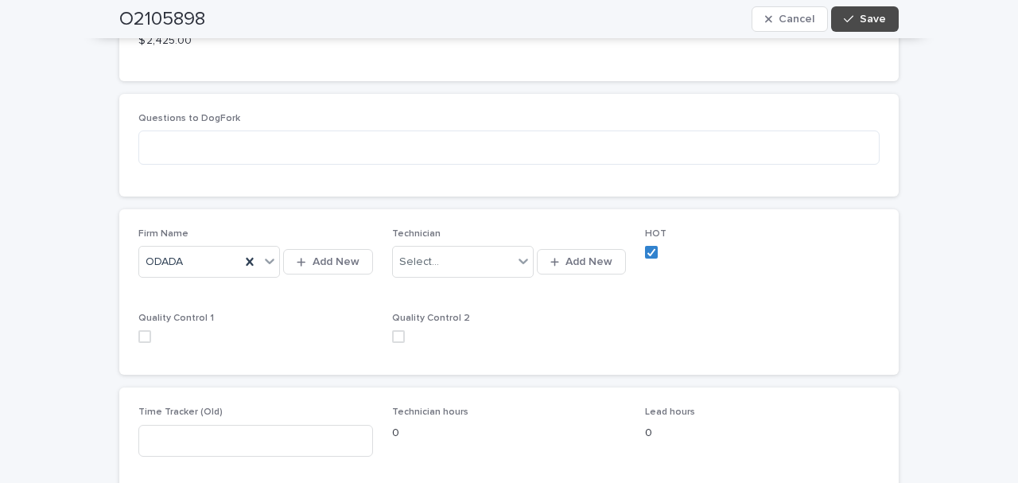
click at [146, 331] on span at bounding box center [144, 336] width 13 height 13
drag, startPoint x: 393, startPoint y: 328, endPoint x: 632, endPoint y: 197, distance: 272.6
click at [399, 330] on span at bounding box center [398, 336] width 13 height 13
click at [876, 14] on span "Save" at bounding box center [873, 19] width 26 height 11
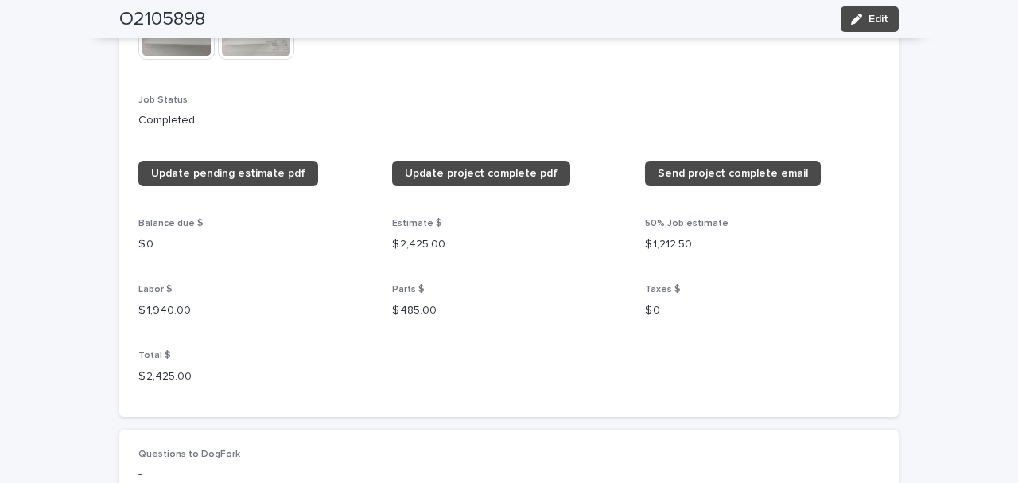
scroll to position [1908, 0]
